Goal: Register for event/course

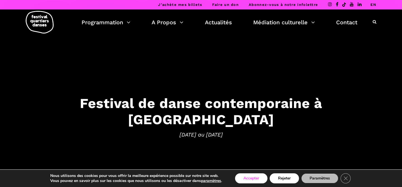
click at [249, 178] on button "Accepter" at bounding box center [251, 179] width 32 height 10
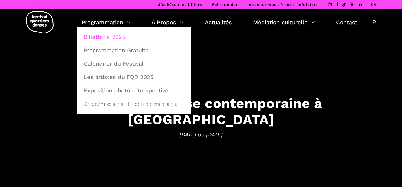
click at [118, 37] on link "Billetterie 2025" at bounding box center [133, 36] width 107 height 13
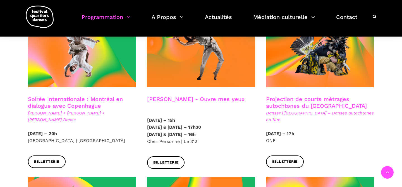
scroll to position [330, 0]
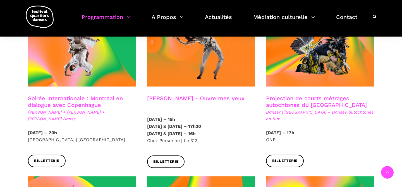
click at [54, 99] on link "Soirée Internationale : Montréal en dialogue avec Copenhague" at bounding box center [75, 101] width 95 height 13
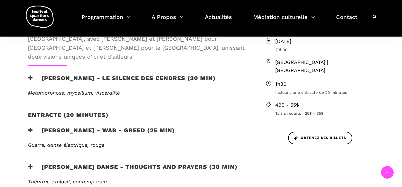
scroll to position [184, 0]
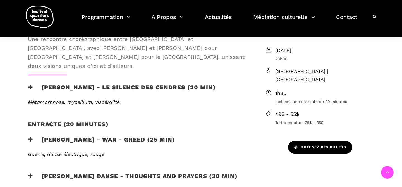
click at [295, 146] on icon at bounding box center [297, 148] width 4 height 4
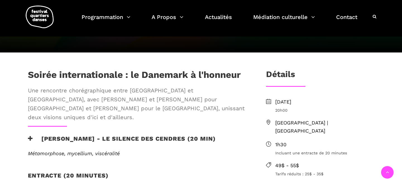
scroll to position [0, 0]
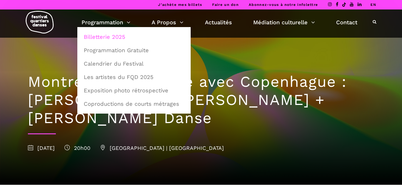
click at [120, 36] on link "Billetterie 2025" at bounding box center [133, 36] width 107 height 13
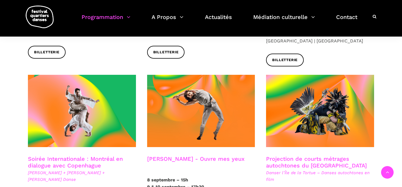
scroll to position [300, 0]
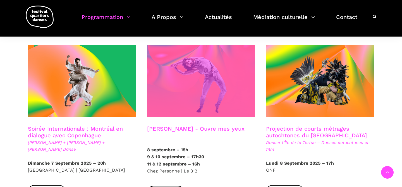
click at [174, 86] on span at bounding box center [201, 81] width 108 height 72
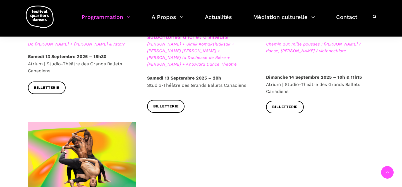
scroll to position [949, 0]
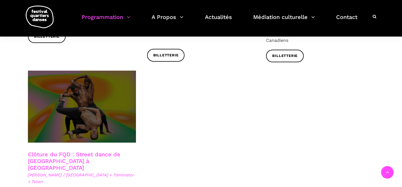
click at [108, 90] on span at bounding box center [82, 107] width 108 height 72
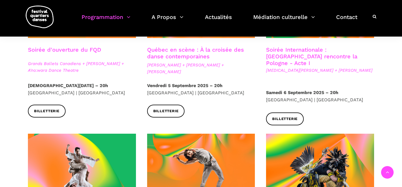
scroll to position [0, 0]
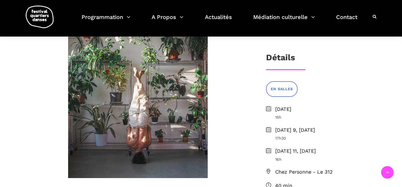
scroll to position [236, 0]
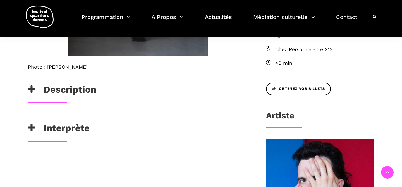
click at [83, 90] on h3 "Description" at bounding box center [62, 91] width 68 height 14
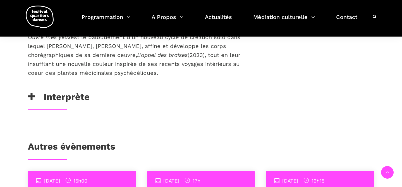
scroll to position [462, 0]
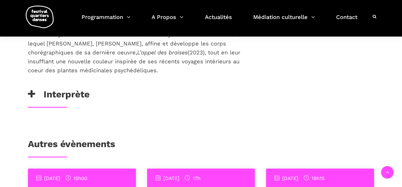
click at [79, 89] on h3 "Interprète" at bounding box center [59, 96] width 62 height 14
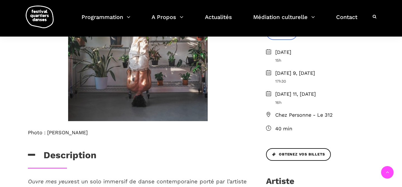
scroll to position [162, 0]
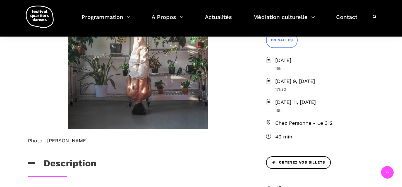
click at [280, 123] on span "Chez Personne - Le 312" at bounding box center [325, 123] width 99 height 8
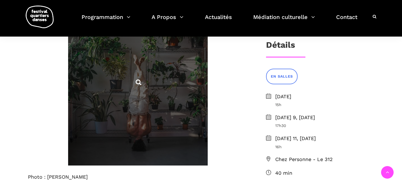
scroll to position [114, 0]
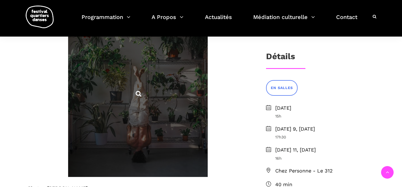
click at [177, 93] on span at bounding box center [138, 94] width 140 height 168
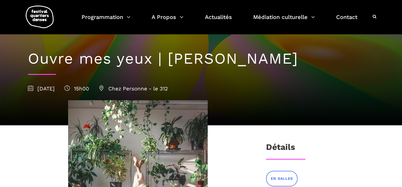
scroll to position [0, 0]
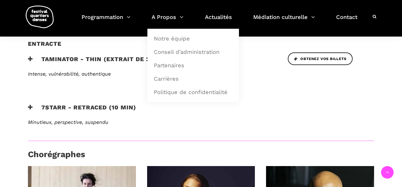
scroll to position [313, 0]
